Goal: Contribute content: Add original content to the website for others to see

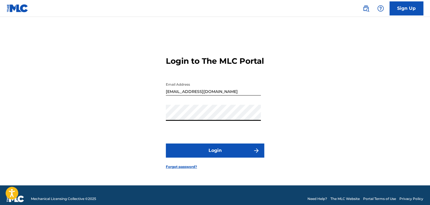
click at [166, 143] on button "Login" at bounding box center [215, 150] width 98 height 14
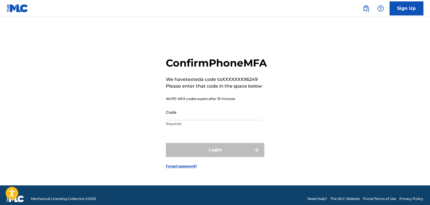
click at [189, 119] on input "Code" at bounding box center [213, 112] width 95 height 16
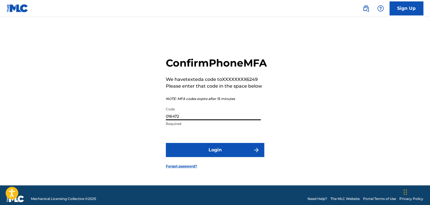
type input "016472"
click at [166, 143] on button "Login" at bounding box center [215, 150] width 98 height 14
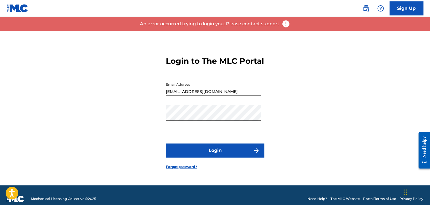
click at [225, 156] on button "Login" at bounding box center [215, 150] width 98 height 14
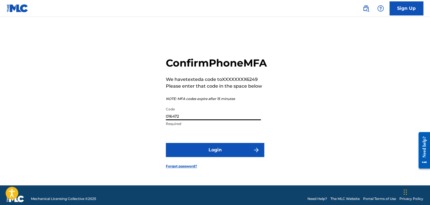
click at [208, 120] on input "016472" at bounding box center [213, 112] width 95 height 16
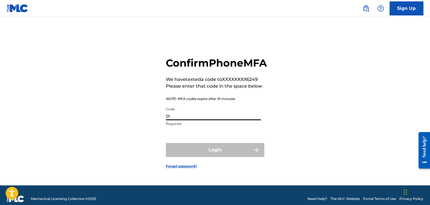
type input "0"
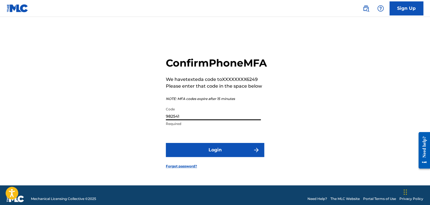
type input "982541"
click at [166, 143] on button "Login" at bounding box center [215, 150] width 98 height 14
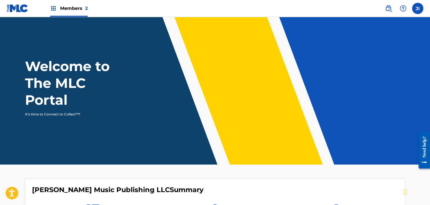
scroll to position [140, 0]
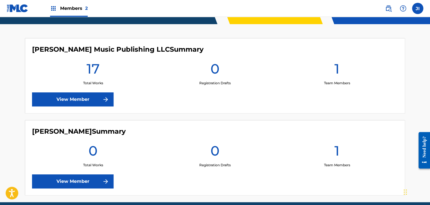
click at [90, 102] on link "View Member" at bounding box center [72, 99] width 81 height 14
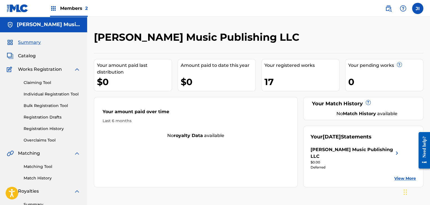
click at [25, 58] on span "Catalog" at bounding box center [27, 56] width 18 height 7
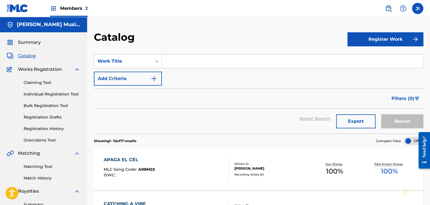
click at [394, 35] on button "Register Work" at bounding box center [385, 39] width 76 height 14
click at [370, 60] on link "Individual" at bounding box center [385, 57] width 76 height 13
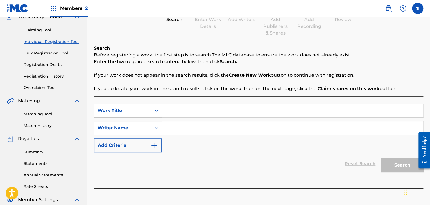
scroll to position [56, 0]
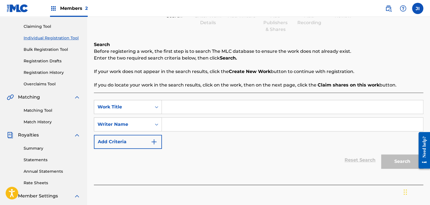
click at [215, 106] on input "Search Form" at bounding box center [292, 106] width 261 height 13
type input "Quiero Sentir"
drag, startPoint x: 229, startPoint y: 126, endPoint x: 226, endPoint y: 123, distance: 4.2
click at [229, 126] on input "Search Form" at bounding box center [292, 124] width 261 height 13
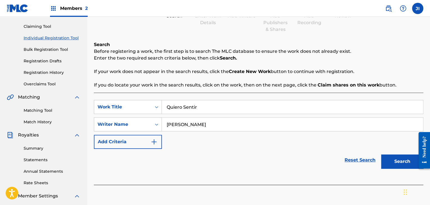
type input "[PERSON_NAME]"
click at [406, 163] on button "Search" at bounding box center [402, 161] width 42 height 14
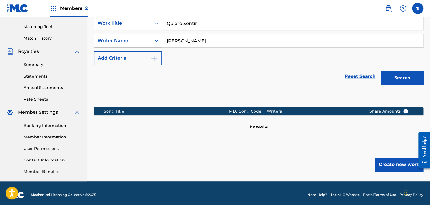
scroll to position [143, 0]
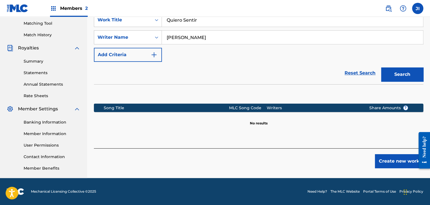
click at [400, 168] on div "Register Work Search Enter Work Details Add Writers Add Publishers & Shares Add…" at bounding box center [258, 33] width 343 height 290
click at [400, 166] on button "Create new work" at bounding box center [399, 161] width 48 height 14
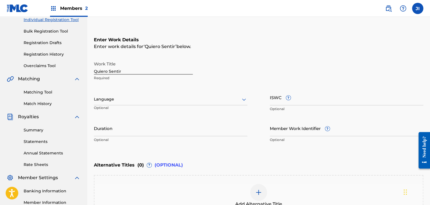
scroll to position [31, 0]
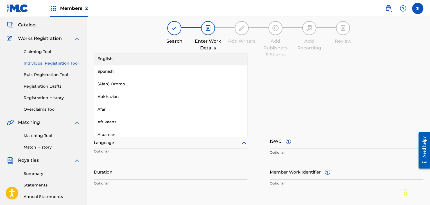
click at [175, 141] on div at bounding box center [170, 142] width 153 height 7
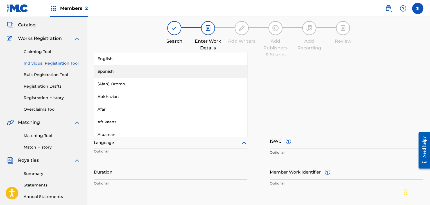
click at [139, 74] on div "Spanish" at bounding box center [170, 71] width 153 height 13
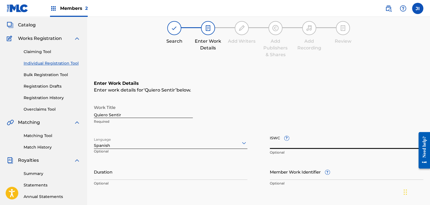
click at [296, 145] on input "ISWC ?" at bounding box center [346, 141] width 153 height 16
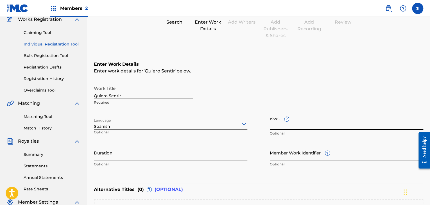
scroll to position [59, 0]
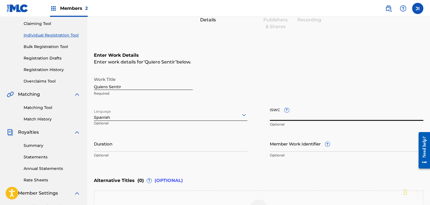
click at [119, 148] on input "Duration" at bounding box center [170, 144] width 153 height 16
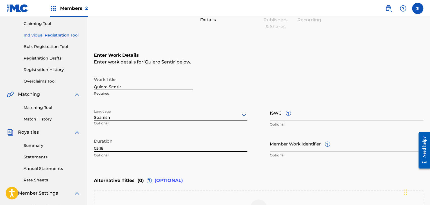
type input "03:18"
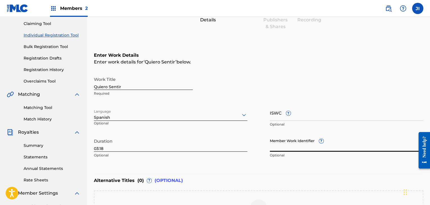
click at [295, 150] on input "Member Work Identifier ?" at bounding box center [346, 144] width 153 height 16
click at [252, 168] on div "Enter Work Details Enter work details for ‘ Quiero Sentir ’ below. Work Title Q…" at bounding box center [258, 106] width 329 height 136
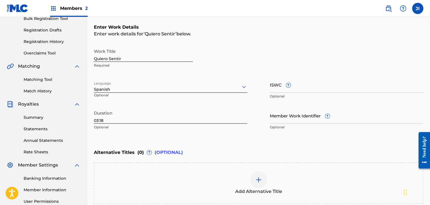
scroll to position [146, 0]
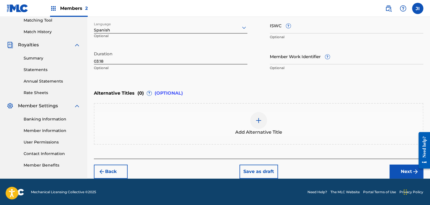
click at [394, 173] on button "Next" at bounding box center [406, 172] width 34 height 14
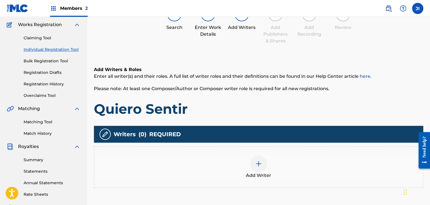
scroll to position [53, 0]
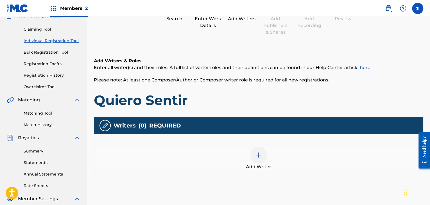
click at [262, 152] on div at bounding box center [258, 155] width 17 height 17
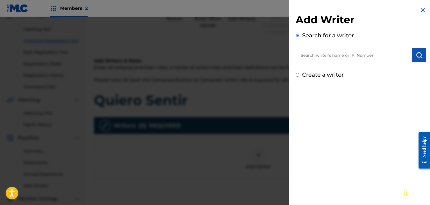
click at [323, 53] on input "text" at bounding box center [353, 55] width 116 height 14
click at [327, 55] on input "text" at bounding box center [353, 55] width 116 height 14
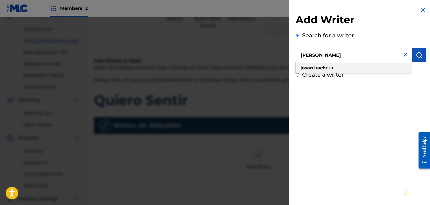
click at [336, 71] on div "[PERSON_NAME] eta" at bounding box center [353, 68] width 116 height 10
type input "[PERSON_NAME]"
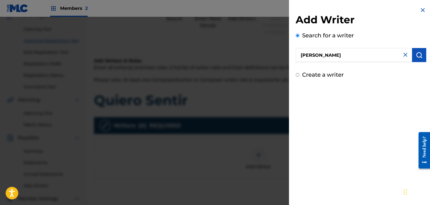
click at [420, 56] on button "submit" at bounding box center [419, 55] width 14 height 14
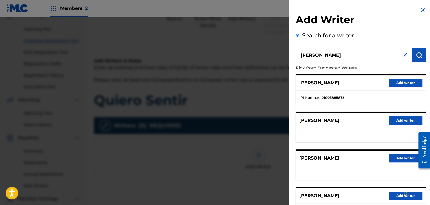
click at [405, 82] on button "Add writer" at bounding box center [405, 83] width 34 height 8
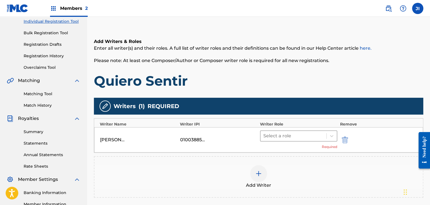
scroll to position [81, 0]
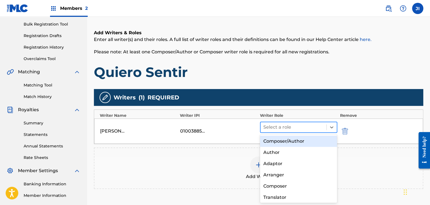
click at [317, 130] on div at bounding box center [293, 127] width 60 height 8
click at [303, 144] on div "Composer/Author" at bounding box center [298, 141] width 77 height 11
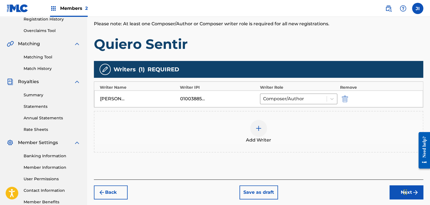
click at [397, 192] on button "Next" at bounding box center [406, 192] width 34 height 14
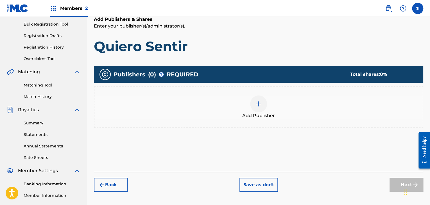
click at [260, 106] on img at bounding box center [258, 104] width 7 height 7
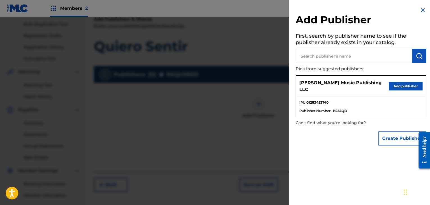
click at [411, 86] on button "Add publisher" at bounding box center [405, 86] width 34 height 8
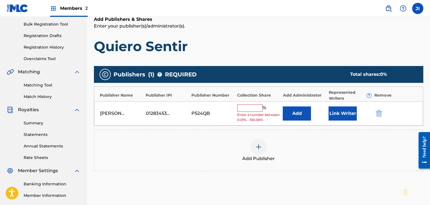
click at [253, 110] on input "text" at bounding box center [249, 107] width 25 height 7
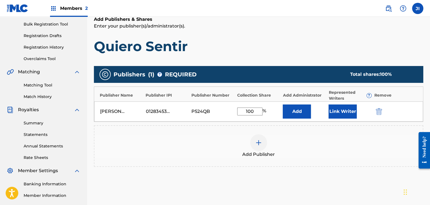
type input "100"
click at [326, 139] on div "Add Publisher" at bounding box center [258, 146] width 328 height 24
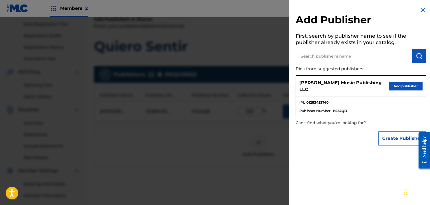
click at [420, 9] on img at bounding box center [422, 10] width 7 height 7
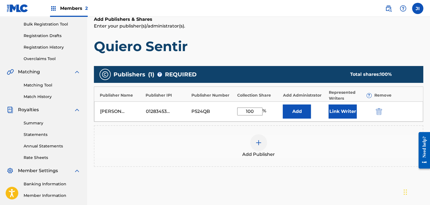
click at [348, 111] on button "Link Writer" at bounding box center [342, 111] width 28 height 14
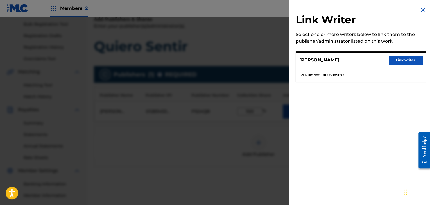
click at [406, 57] on button "Link writer" at bounding box center [405, 60] width 34 height 8
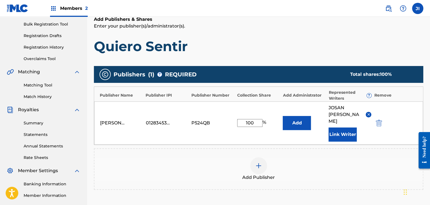
click at [341, 177] on div "Add Publisher" at bounding box center [258, 169] width 329 height 42
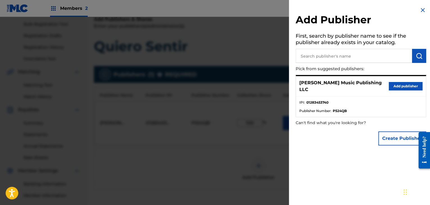
click at [419, 9] on img at bounding box center [422, 10] width 7 height 7
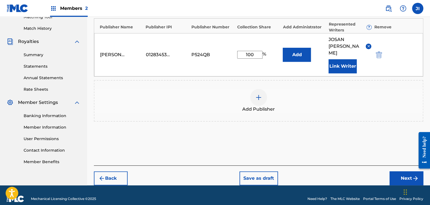
click at [403, 171] on button "Next" at bounding box center [406, 178] width 34 height 14
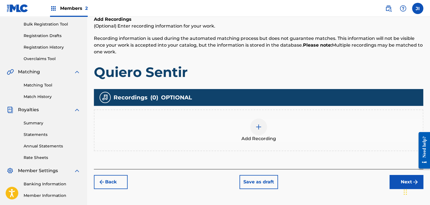
click at [263, 129] on div at bounding box center [258, 126] width 17 height 17
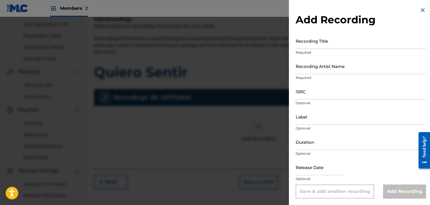
click at [328, 44] on input "Recording Title" at bounding box center [360, 41] width 130 height 16
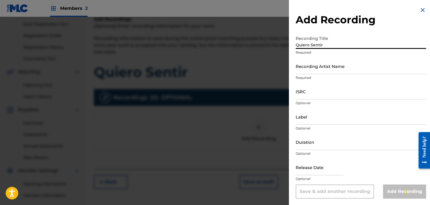
type input "Quiero Sentir"
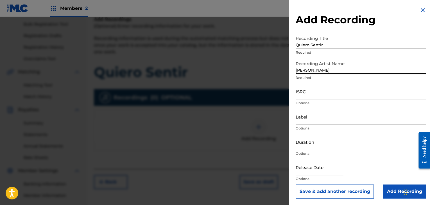
type input "[PERSON_NAME]"
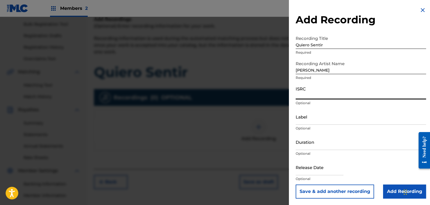
paste input "QZWFU2541330"
type input "QZWFU2541330"
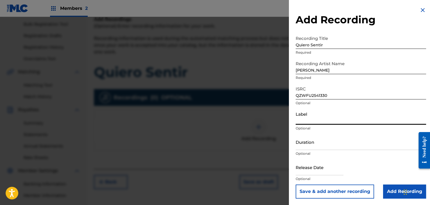
click at [320, 120] on input "Label" at bounding box center [360, 117] width 130 height 16
type input "[PERSON_NAME] Music Recordings LLC"
click at [359, 121] on input "[PERSON_NAME] Music Recordings LLC" at bounding box center [360, 117] width 130 height 16
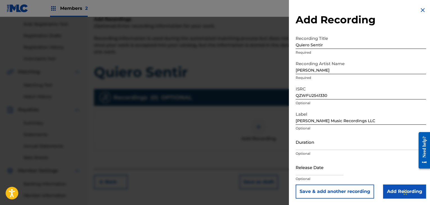
click at [338, 152] on p "Optional" at bounding box center [360, 153] width 130 height 5
click at [337, 148] on input "Duration" at bounding box center [360, 142] width 130 height 16
type input "03:18"
click at [316, 172] on input "text" at bounding box center [319, 167] width 48 height 16
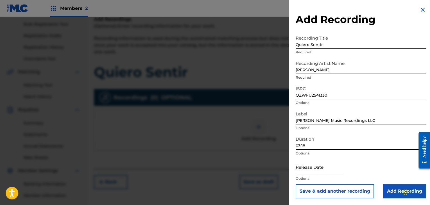
select select "7"
select select "2025"
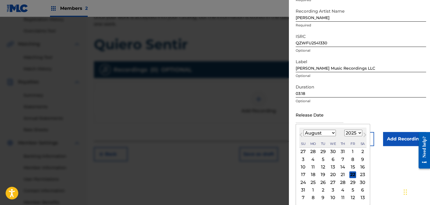
scroll to position [110, 0]
click at [351, 173] on div "22" at bounding box center [352, 174] width 7 height 7
type input "[DATE]"
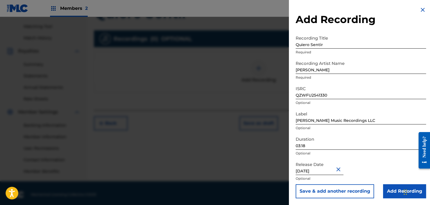
scroll to position [143, 0]
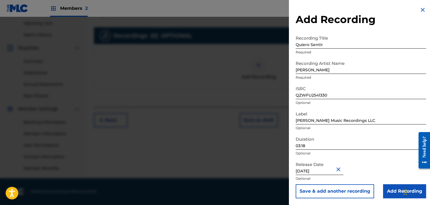
click at [396, 187] on input "Add Recording" at bounding box center [404, 191] width 43 height 14
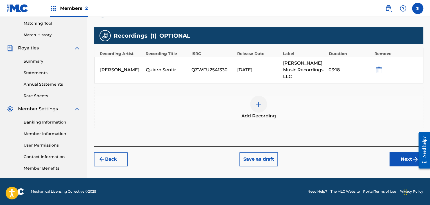
click at [398, 152] on button "Next" at bounding box center [406, 159] width 34 height 14
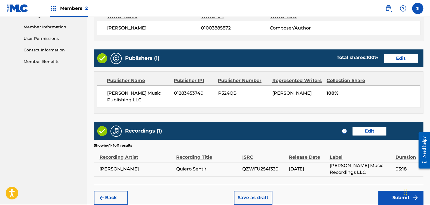
scroll to position [276, 0]
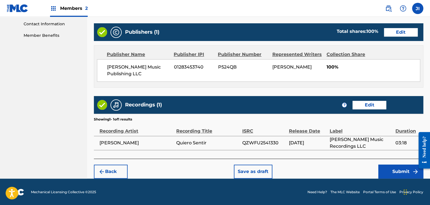
click at [396, 169] on button "Submit" at bounding box center [400, 172] width 45 height 14
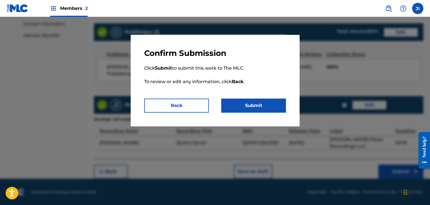
click at [261, 109] on button "Submit" at bounding box center [253, 106] width 65 height 14
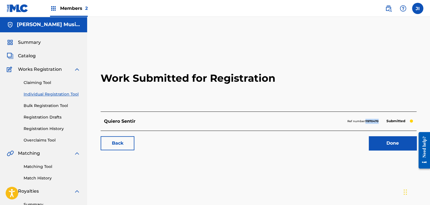
drag, startPoint x: 380, startPoint y: 121, endPoint x: 365, endPoint y: 119, distance: 14.9
click at [365, 119] on div "Ref number: 11970470 Submitted" at bounding box center [380, 121] width 66 height 8
copy p "11970470"
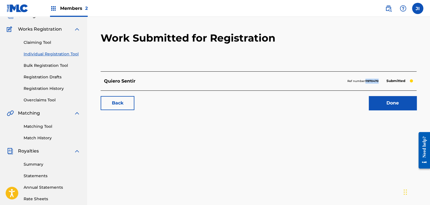
scroll to position [84, 0]
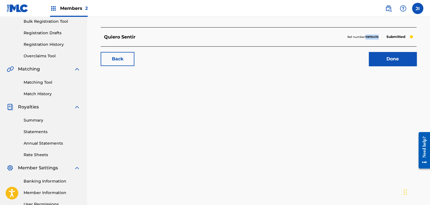
click at [385, 57] on link "Done" at bounding box center [392, 59] width 48 height 14
